Goal: Task Accomplishment & Management: Manage account settings

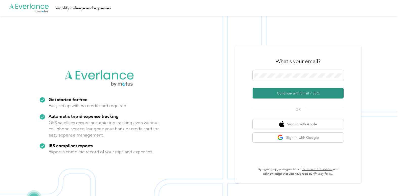
click at [299, 94] on button "Continue with Email / SSO" at bounding box center [298, 93] width 91 height 11
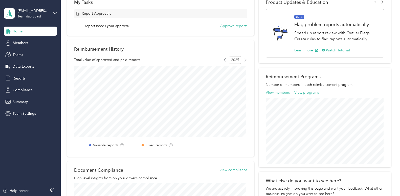
scroll to position [51, 0]
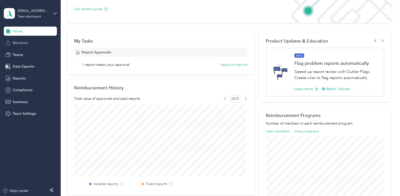
click at [23, 43] on span "Members" at bounding box center [20, 42] width 15 height 5
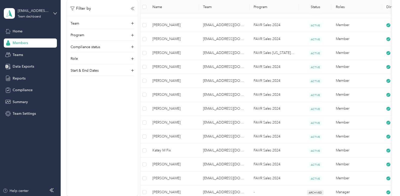
scroll to position [202, 0]
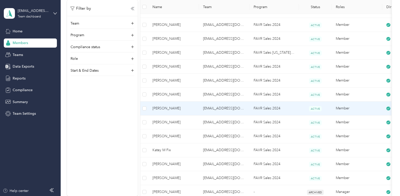
click at [182, 108] on span "[PERSON_NAME]" at bounding box center [174, 108] width 43 height 6
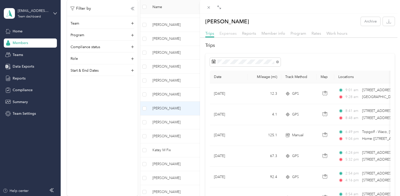
click at [229, 33] on span "Expenses" at bounding box center [228, 33] width 17 height 5
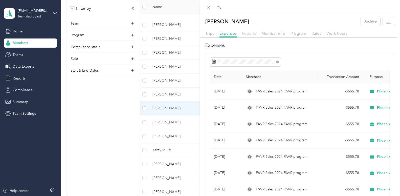
click at [250, 33] on span "Reports" at bounding box center [249, 33] width 14 height 5
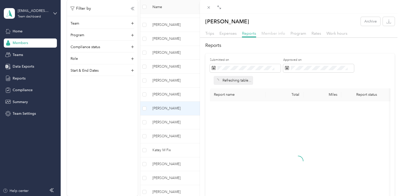
click at [273, 34] on span "Member info" at bounding box center [274, 33] width 24 height 5
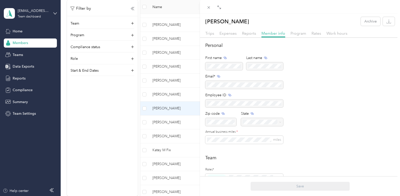
click at [19, 100] on div "[PERSON_NAME] Archive Trips Expenses Reports Member info Program Rates Work hou…" at bounding box center [200, 98] width 400 height 196
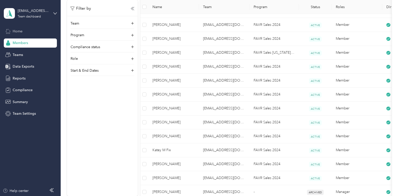
click at [20, 32] on span "Home" at bounding box center [18, 31] width 10 height 5
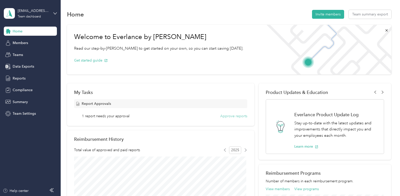
click at [235, 114] on button "Approve reports" at bounding box center [233, 115] width 27 height 5
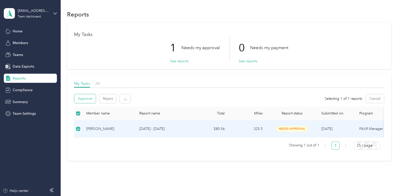
click at [82, 100] on button "Approve" at bounding box center [85, 98] width 22 height 9
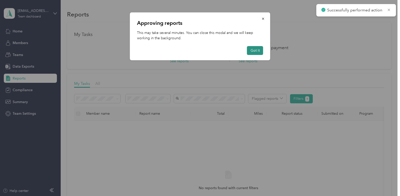
click at [256, 50] on button "Got it" at bounding box center [255, 50] width 16 height 9
